Goal: Task Accomplishment & Management: Use online tool/utility

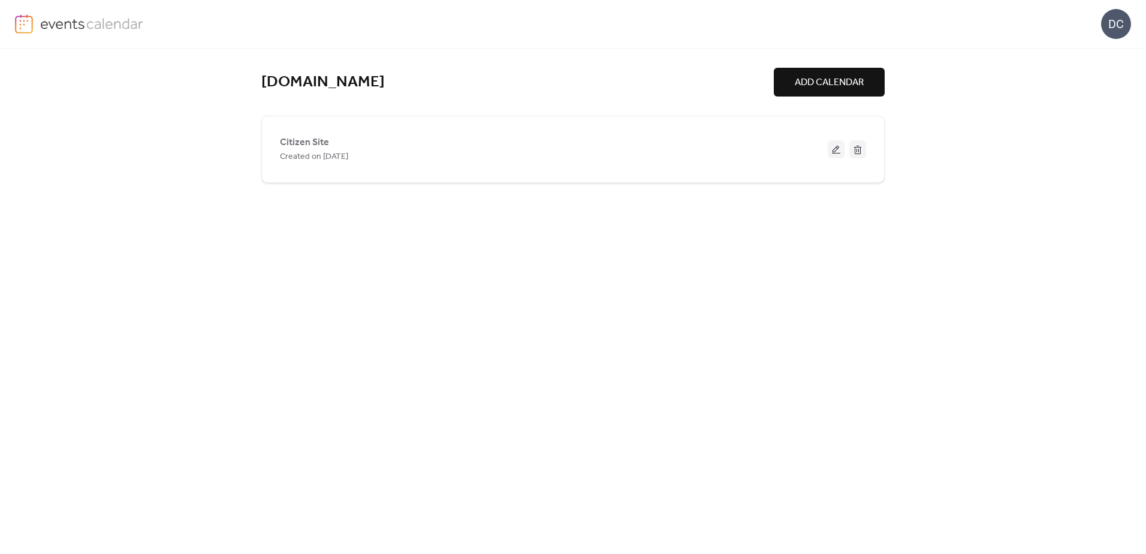
click at [836, 147] on button at bounding box center [836, 149] width 17 height 18
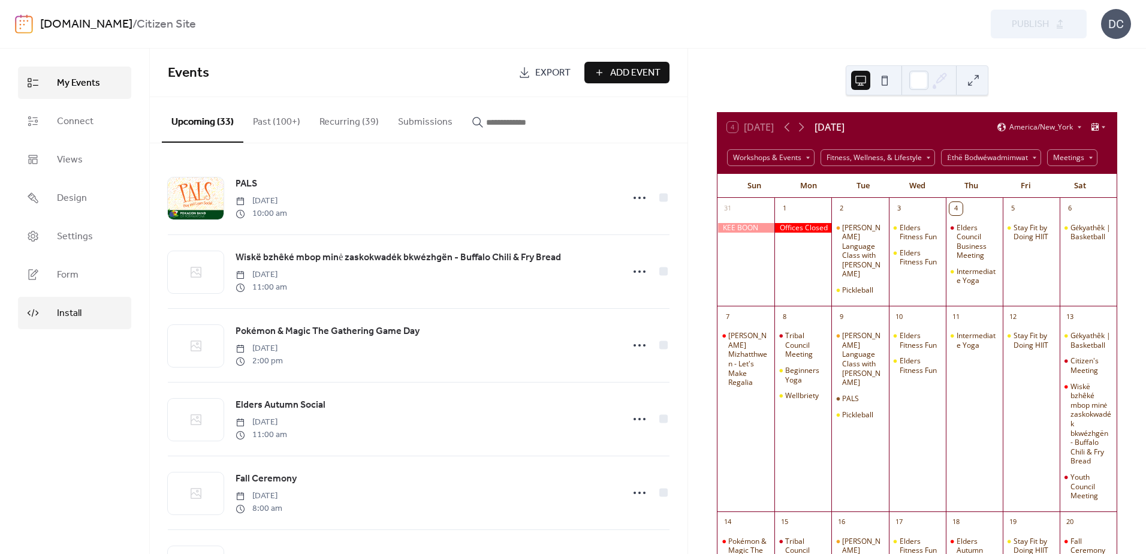
click at [65, 309] on span "Install" at bounding box center [69, 313] width 25 height 14
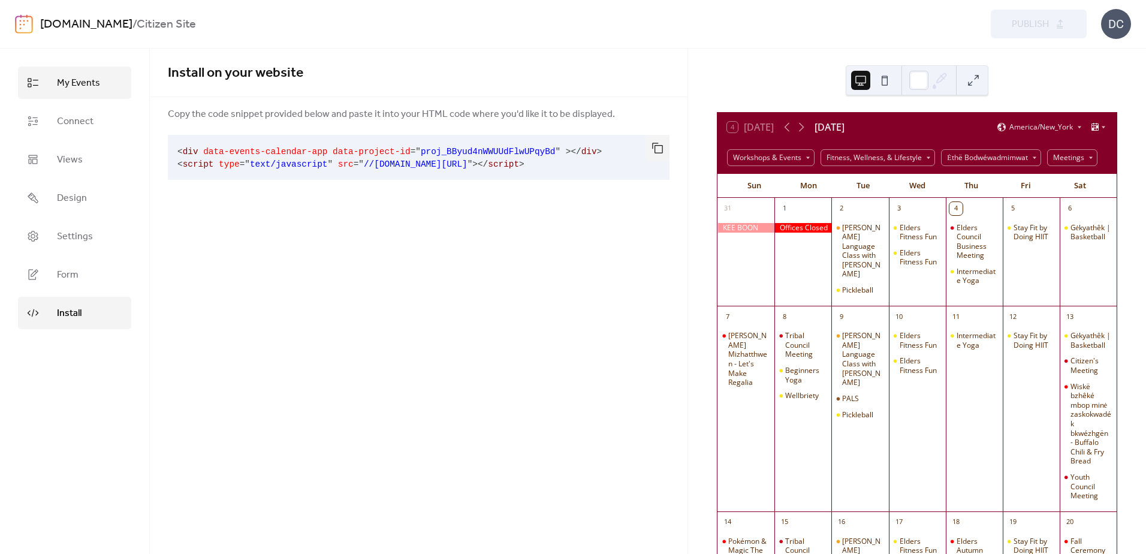
drag, startPoint x: 76, startPoint y: 85, endPoint x: 84, endPoint y: 88, distance: 8.9
click at [76, 85] on span "My Events" at bounding box center [78, 83] width 43 height 14
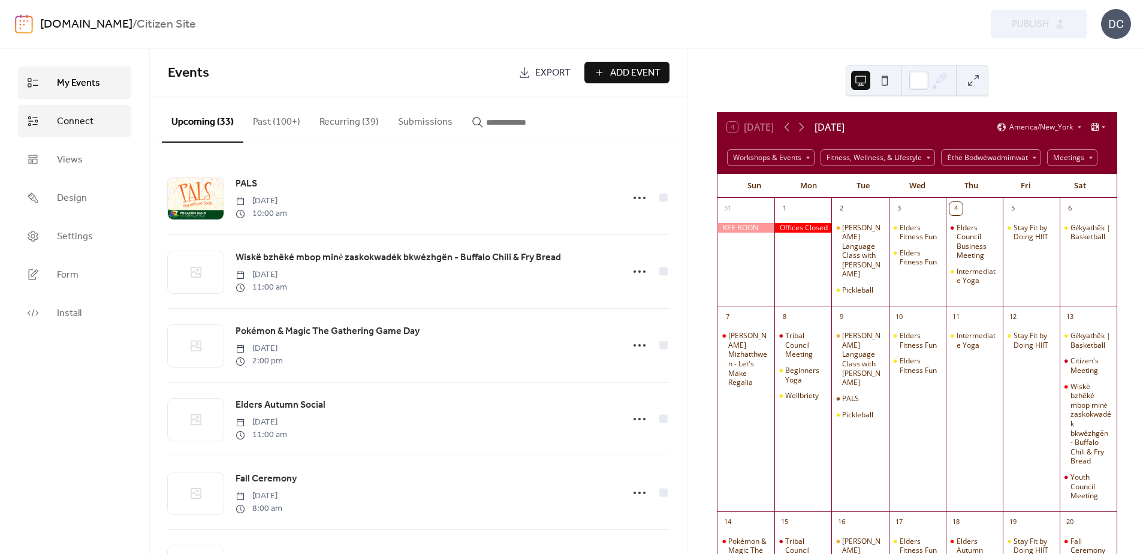
click at [75, 121] on span "Connect" at bounding box center [75, 122] width 37 height 14
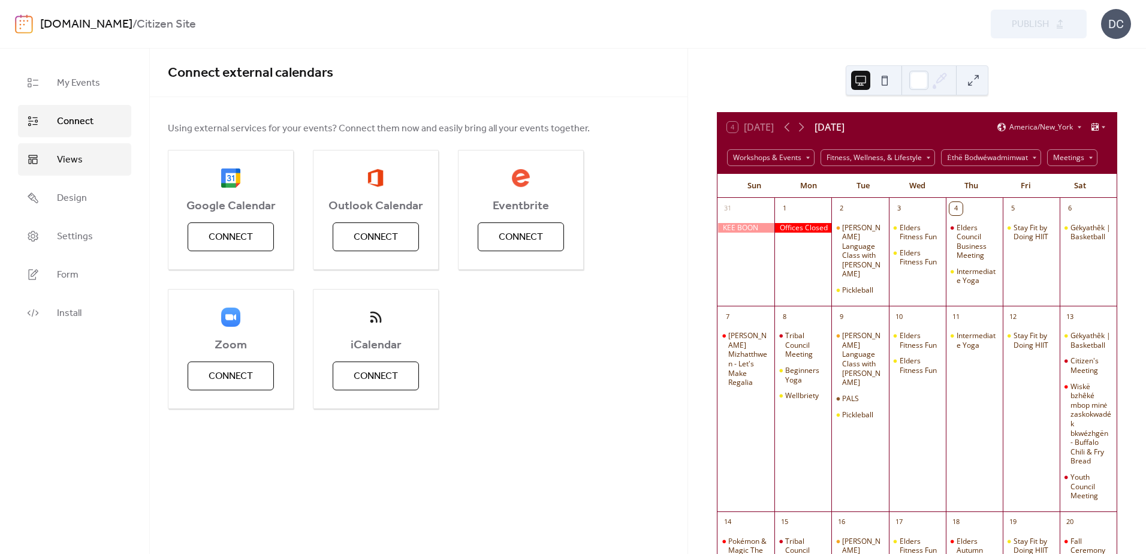
click at [71, 160] on span "Views" at bounding box center [70, 160] width 26 height 14
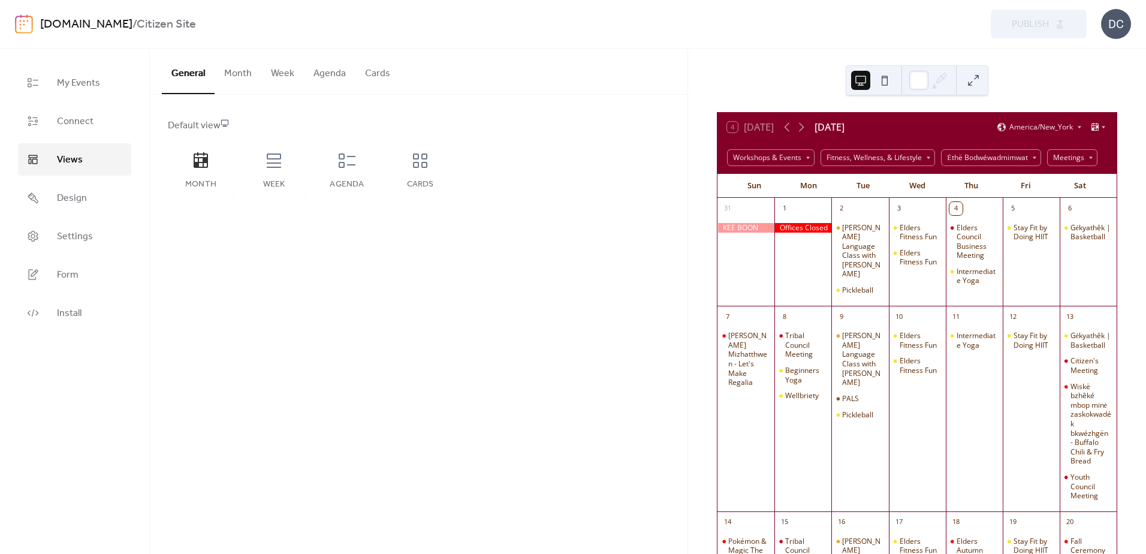
click at [338, 71] on button "Agenda" at bounding box center [330, 71] width 52 height 44
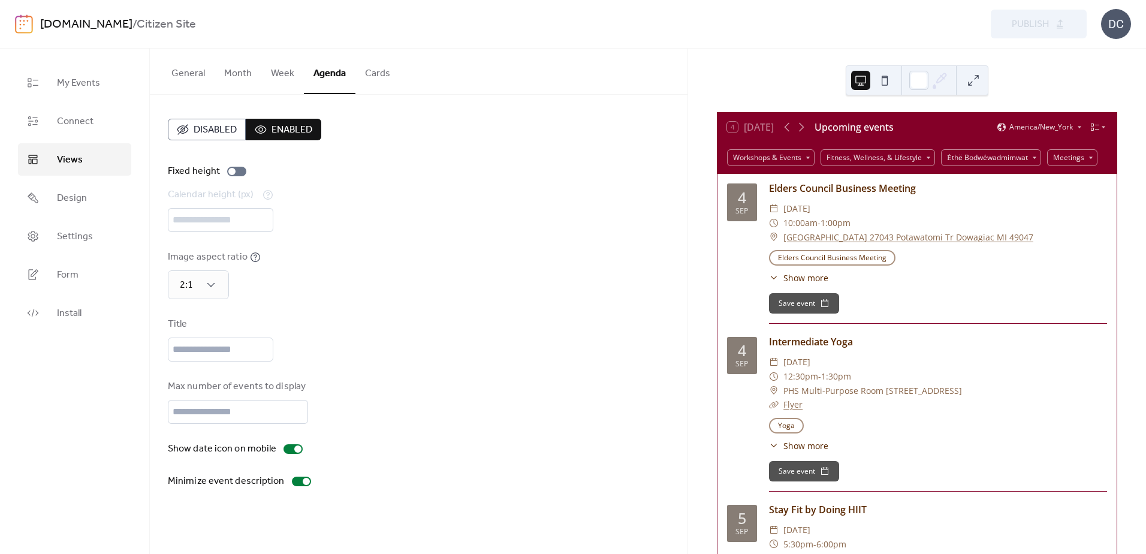
click at [383, 73] on button "Cards" at bounding box center [378, 71] width 44 height 44
